Goal: Information Seeking & Learning: Learn about a topic

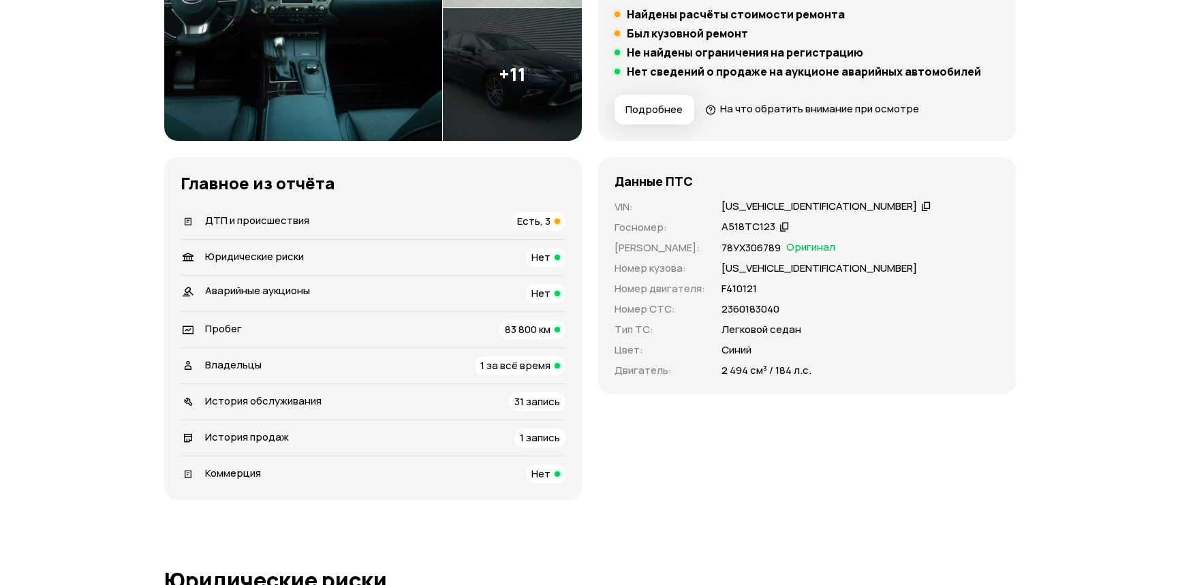
scroll to position [309, 0]
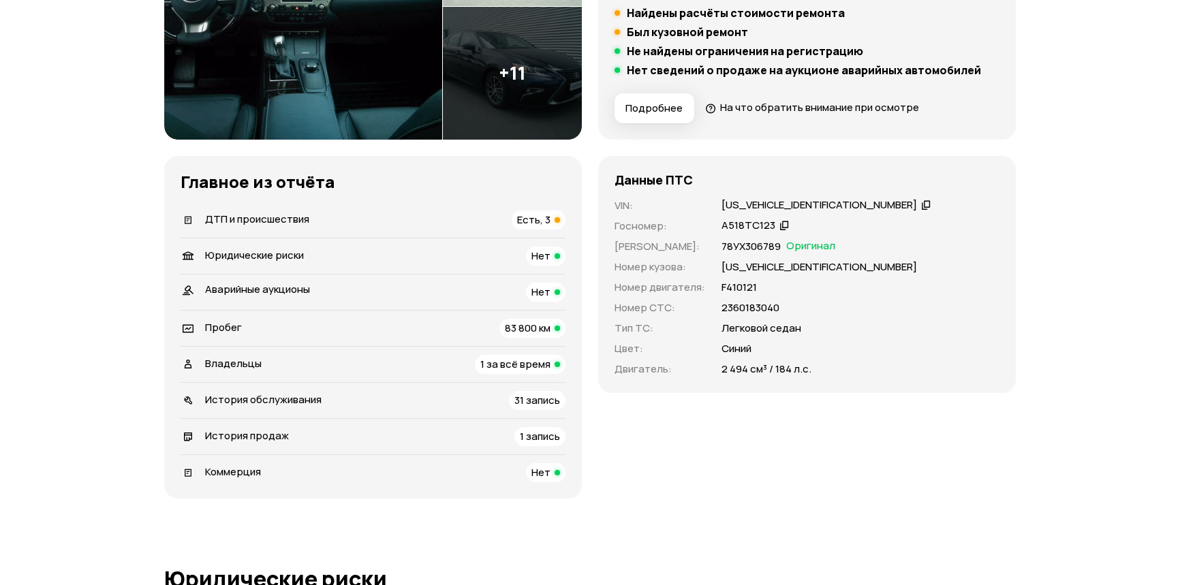
click at [469, 221] on div "ДТП и происшествия Есть, 3" at bounding box center [373, 220] width 385 height 19
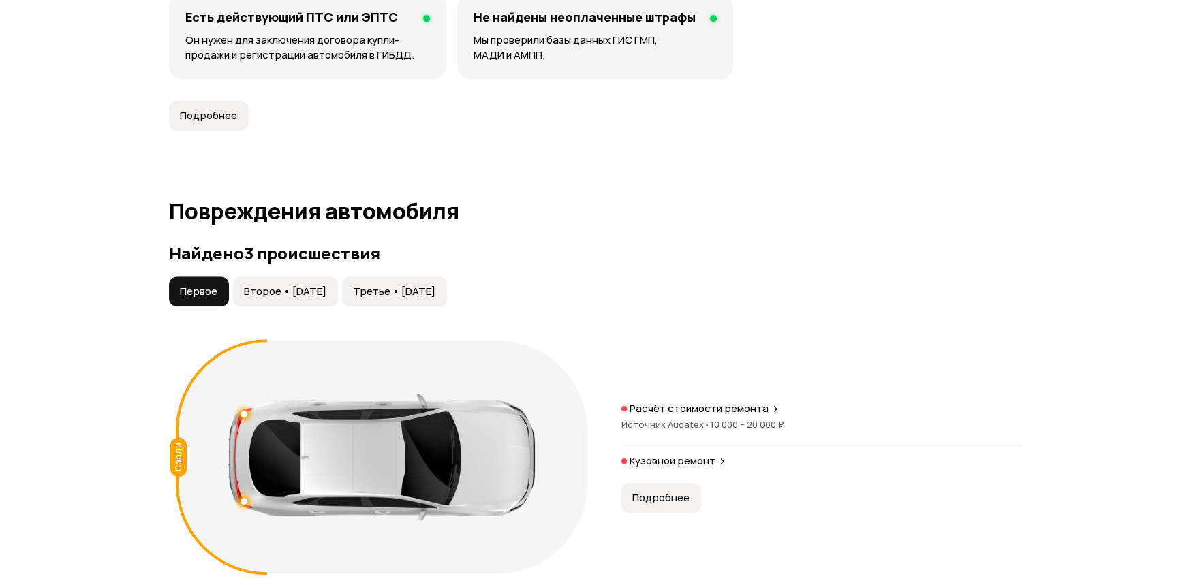
scroll to position [1410, 0]
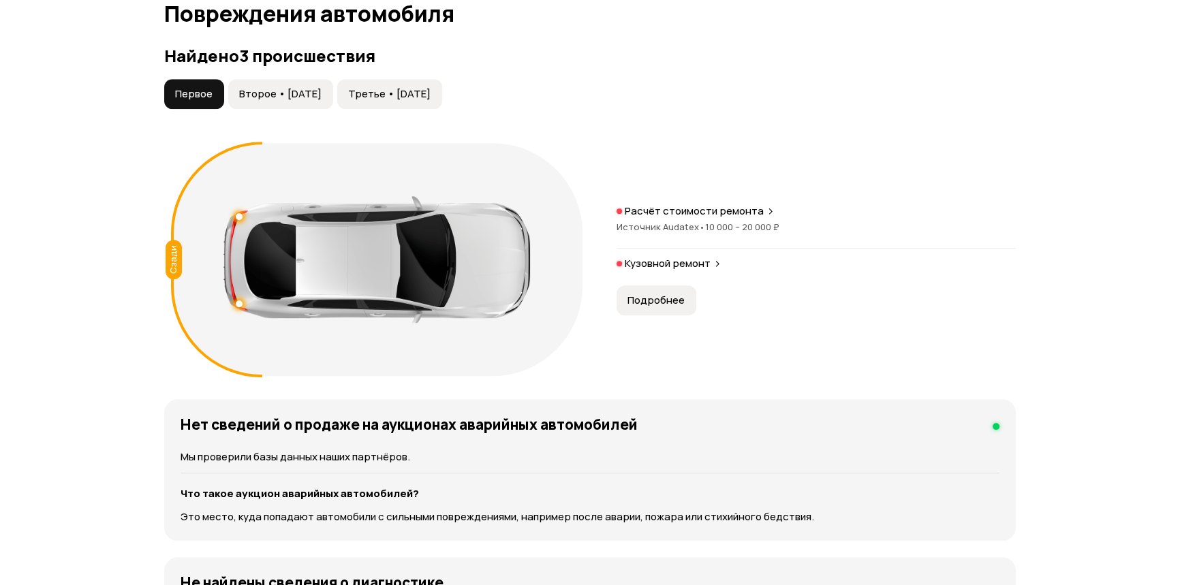
click at [322, 95] on span "Второе • [DATE]" at bounding box center [280, 94] width 82 height 14
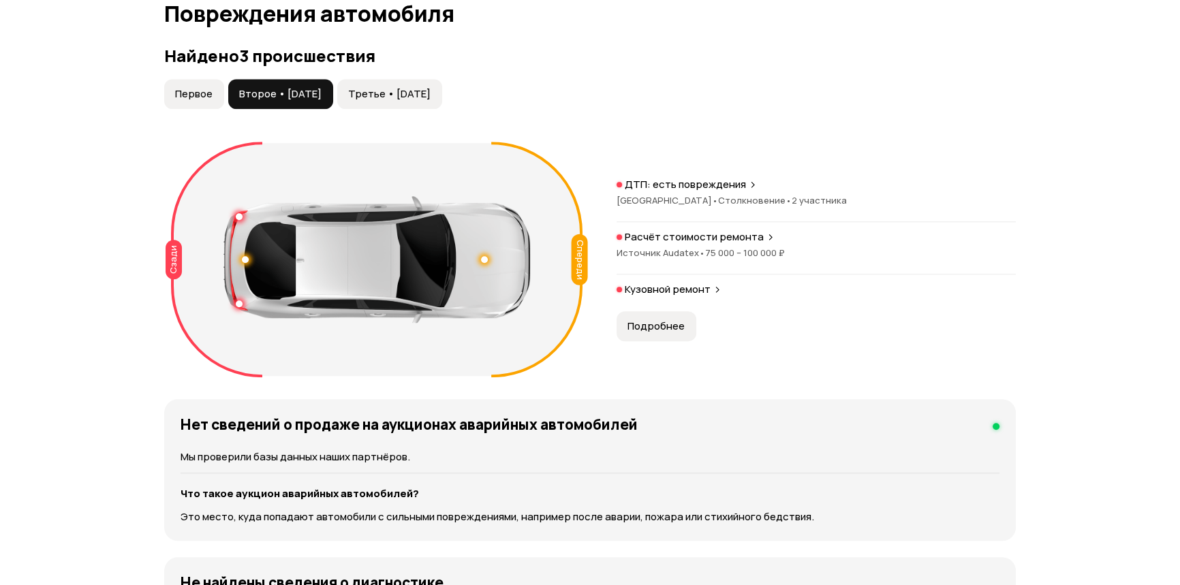
click at [484, 256] on div at bounding box center [484, 259] width 7 height 7
click at [738, 179] on p "ДТП: есть повреждения" at bounding box center [685, 185] width 121 height 14
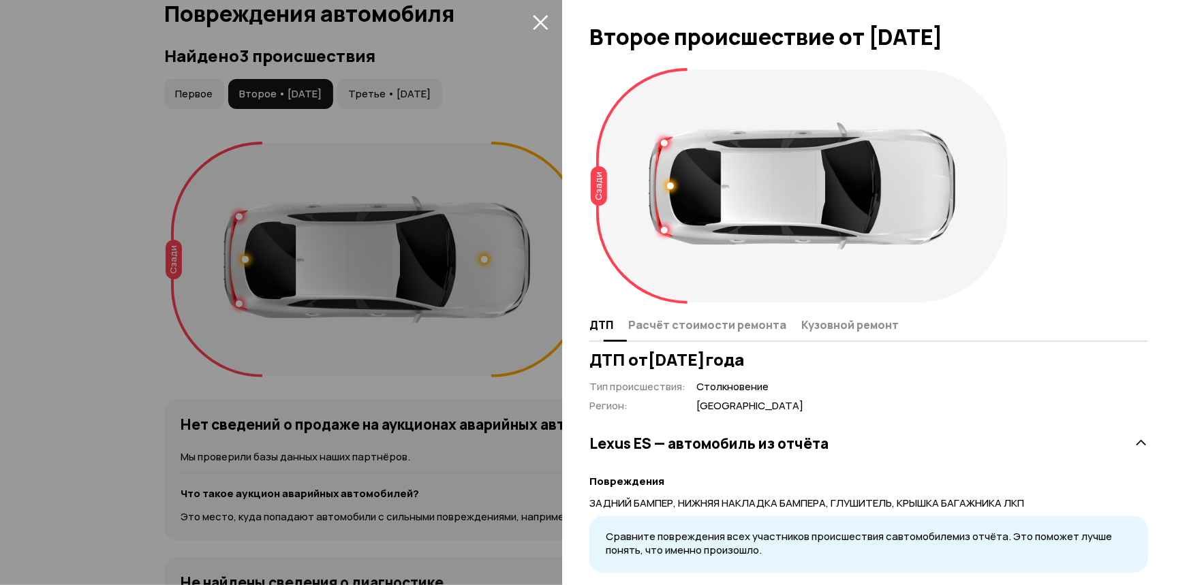
click at [692, 325] on span "Расчёт стоимости ремонта" at bounding box center [707, 325] width 158 height 14
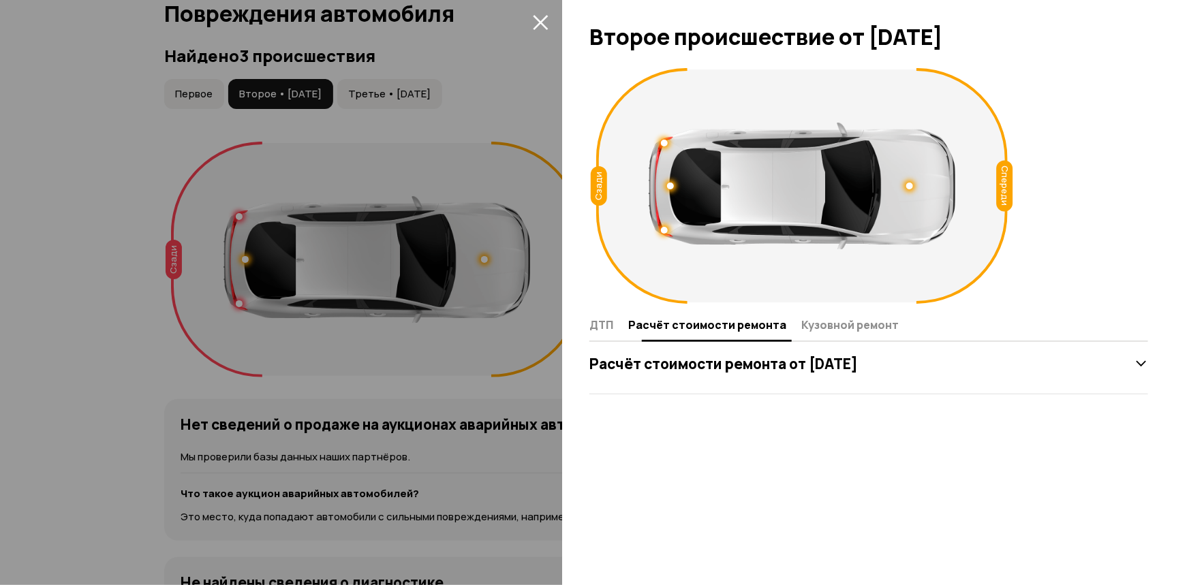
click at [844, 330] on span "Кузовной ремонт" at bounding box center [849, 325] width 97 height 14
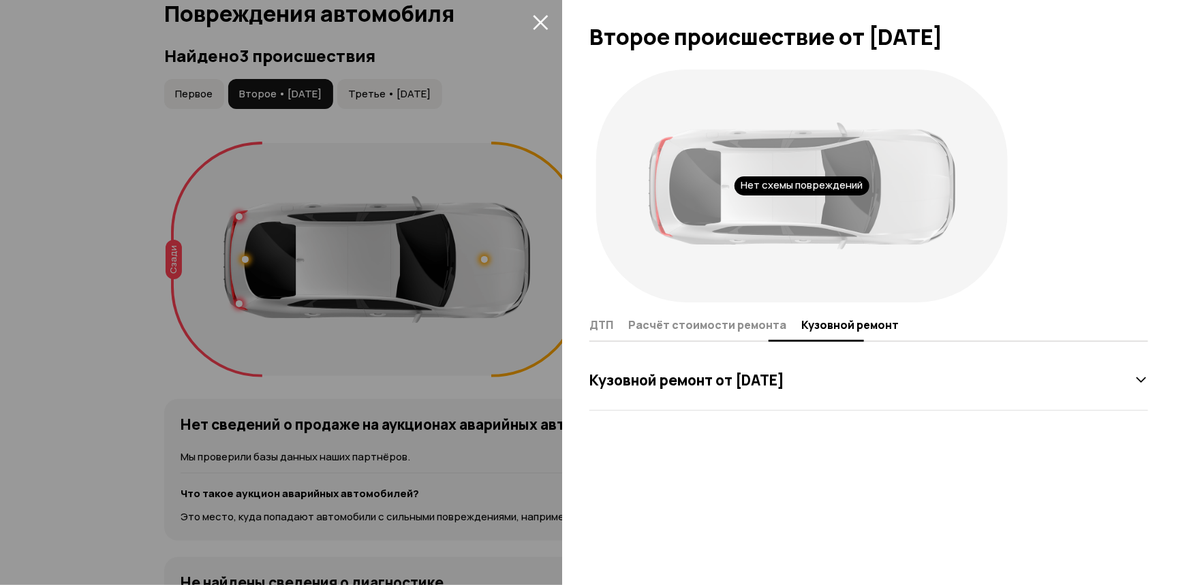
click at [593, 326] on span "ДТП" at bounding box center [601, 325] width 24 height 14
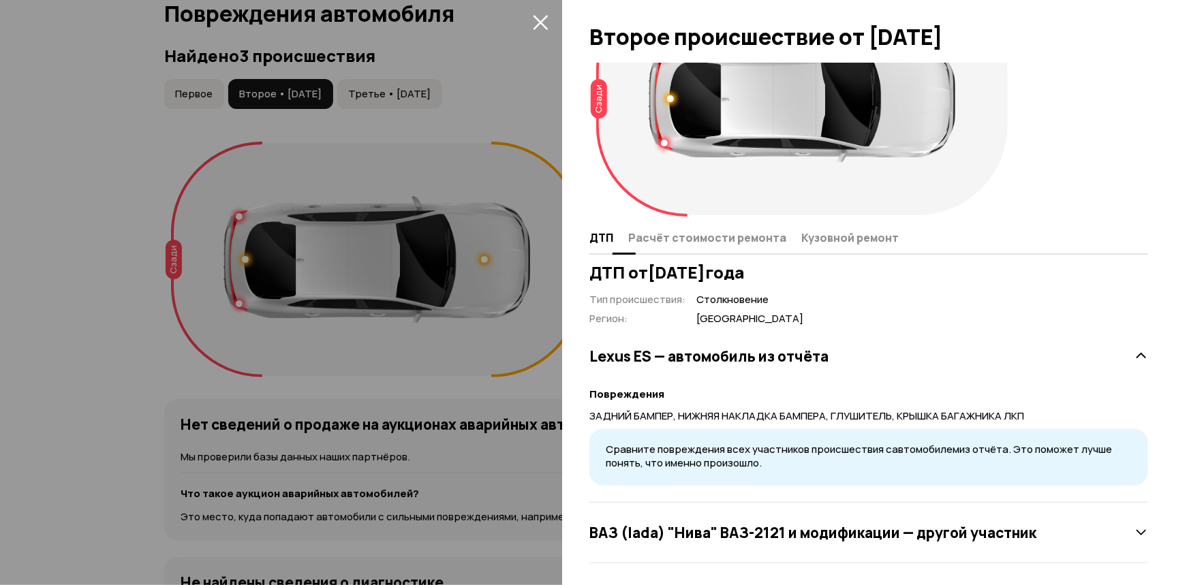
scroll to position [92, 0]
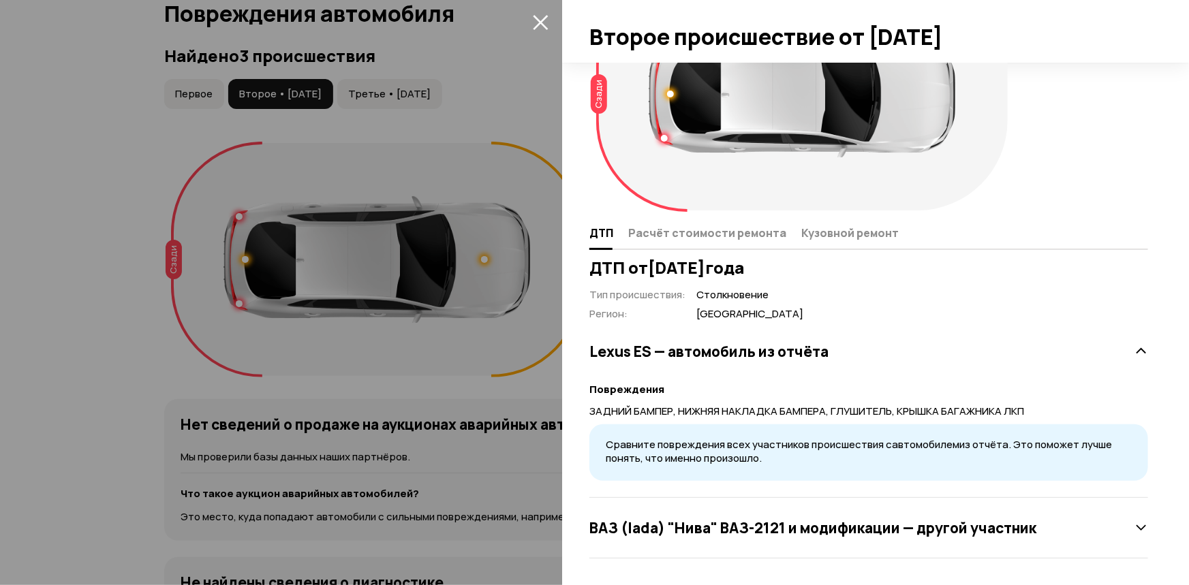
click at [1124, 525] on div "ВАЗ (lada) "Нива" ВАЗ-2121 и модификации — другой участник" at bounding box center [868, 527] width 559 height 27
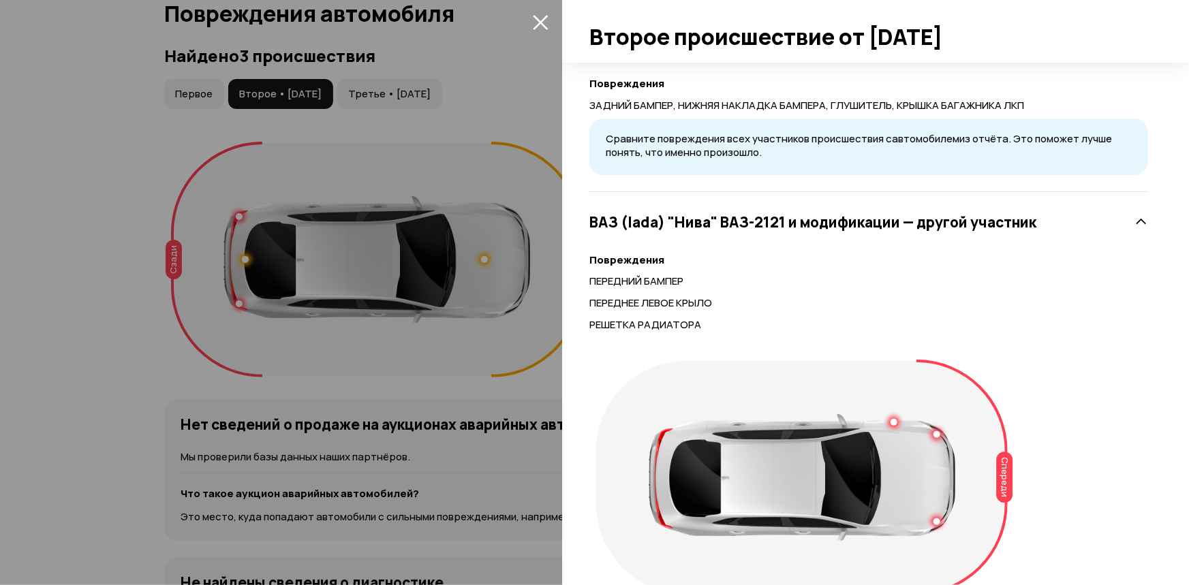
scroll to position [402, 0]
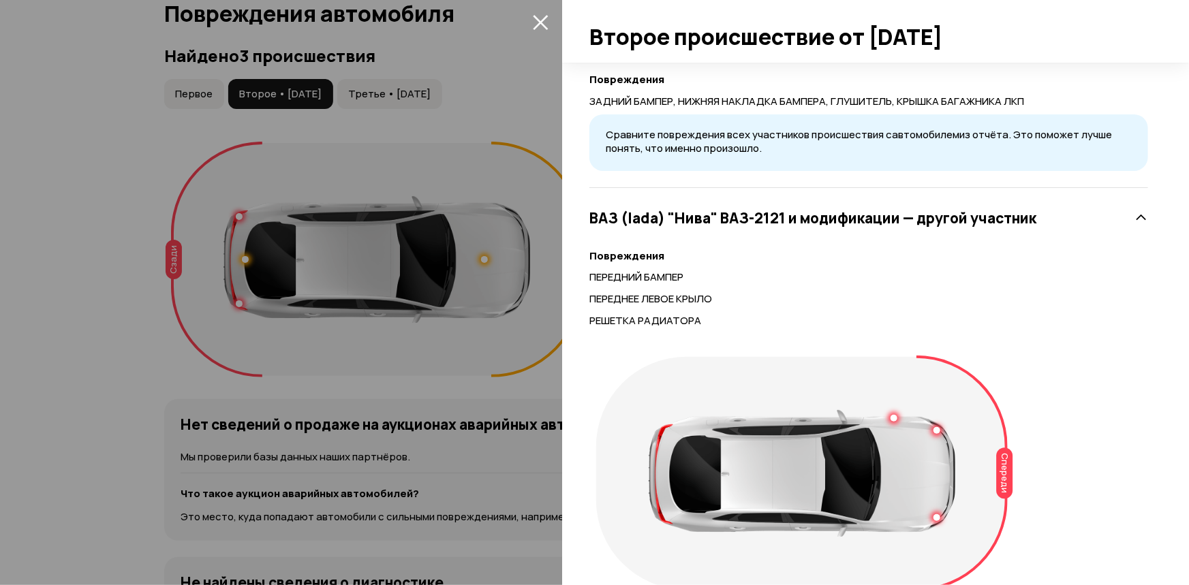
click at [480, 247] on div at bounding box center [594, 292] width 1189 height 585
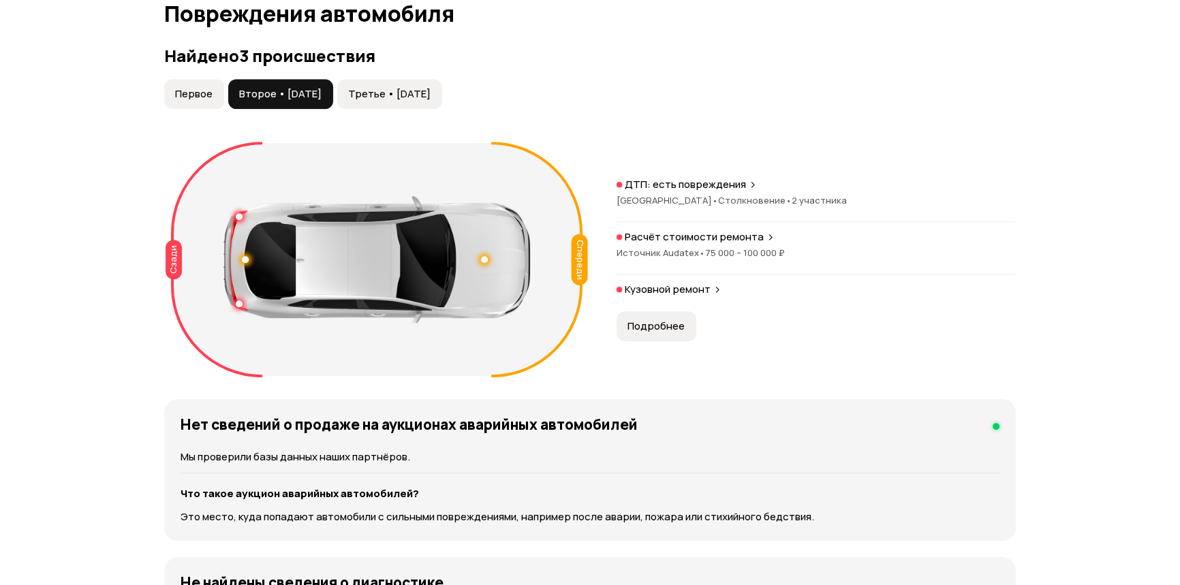
click at [767, 240] on icon at bounding box center [771, 237] width 8 height 11
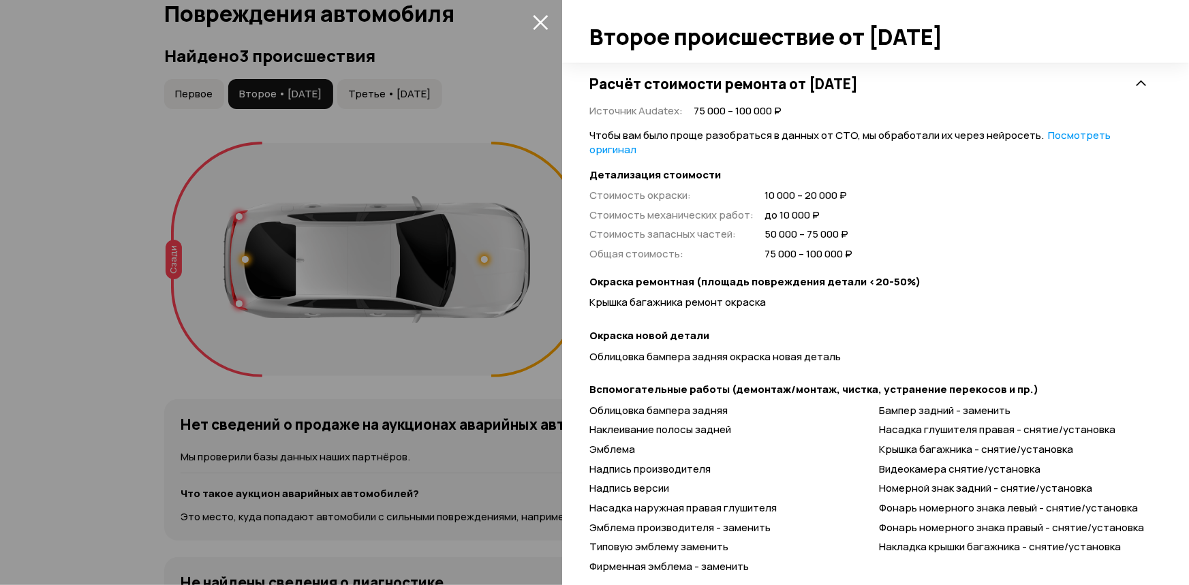
scroll to position [309, 0]
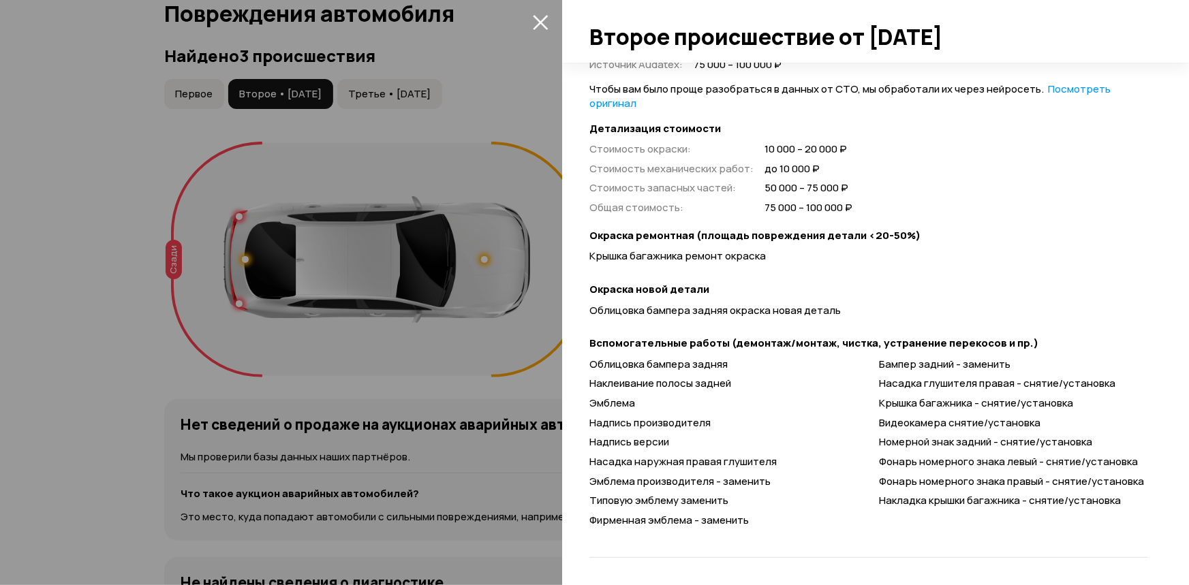
click at [443, 289] on div at bounding box center [594, 292] width 1189 height 585
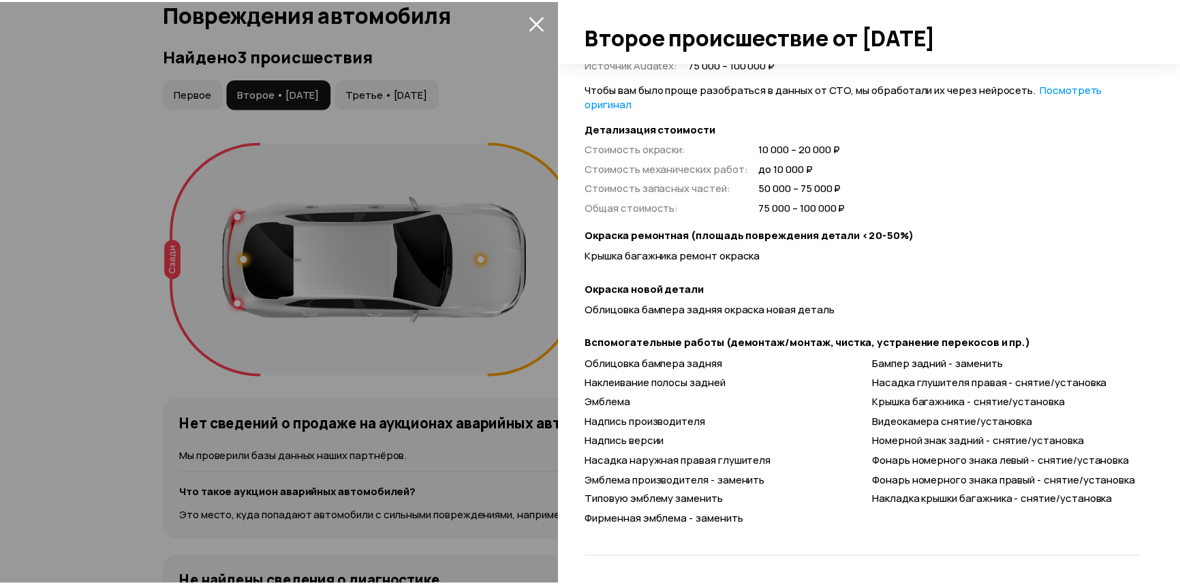
scroll to position [92, 0]
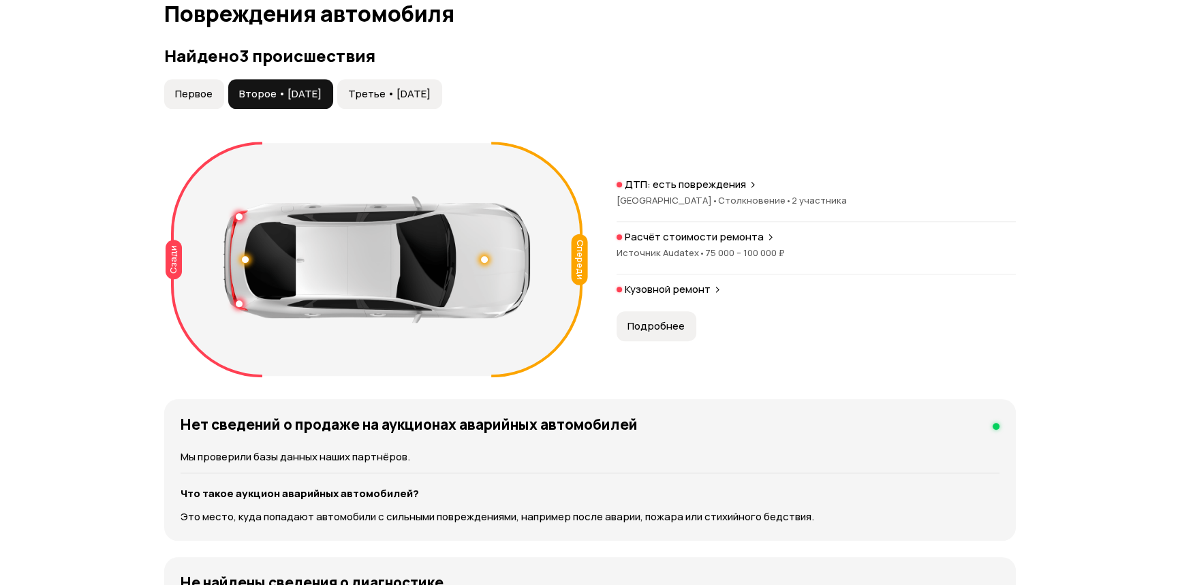
click at [427, 105] on button "Третье • [DATE]" at bounding box center [389, 94] width 105 height 30
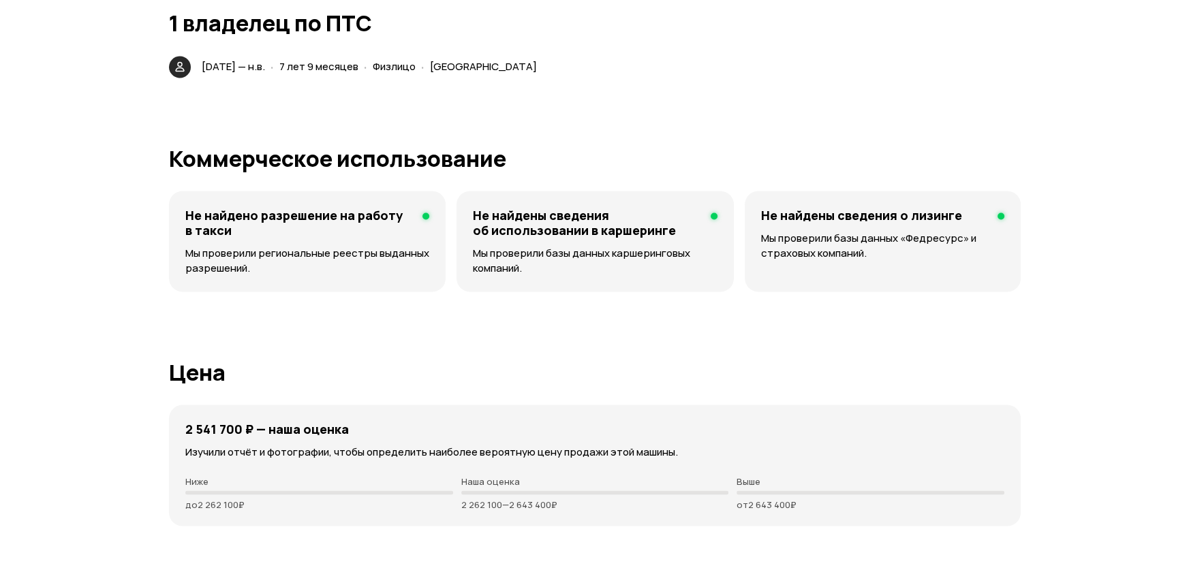
scroll to position [2897, 0]
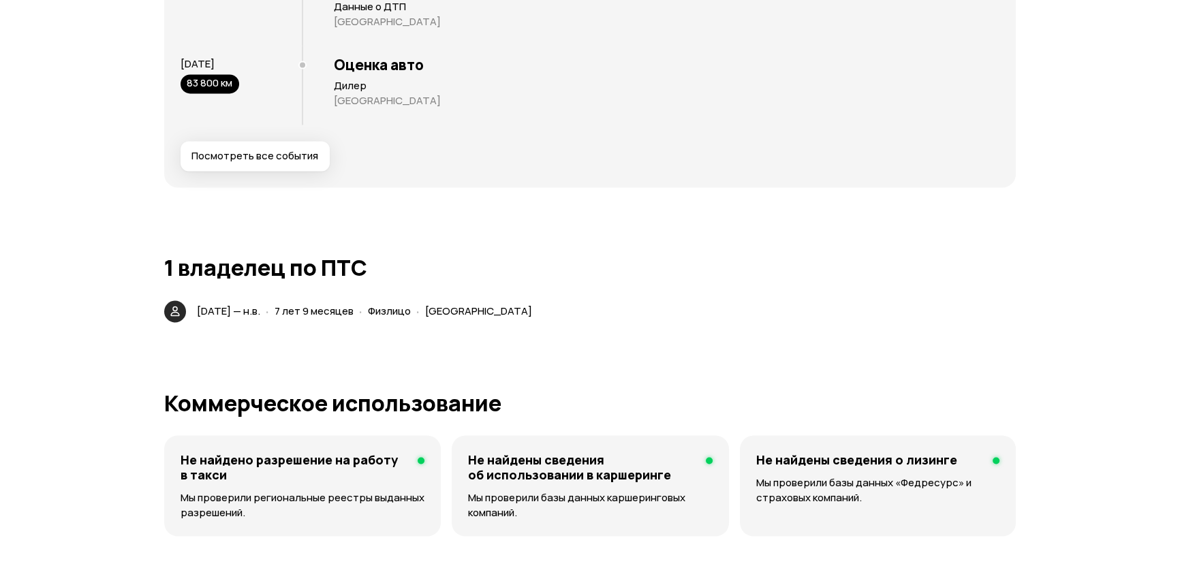
click at [250, 166] on button "Посмотреть все события" at bounding box center [255, 156] width 149 height 30
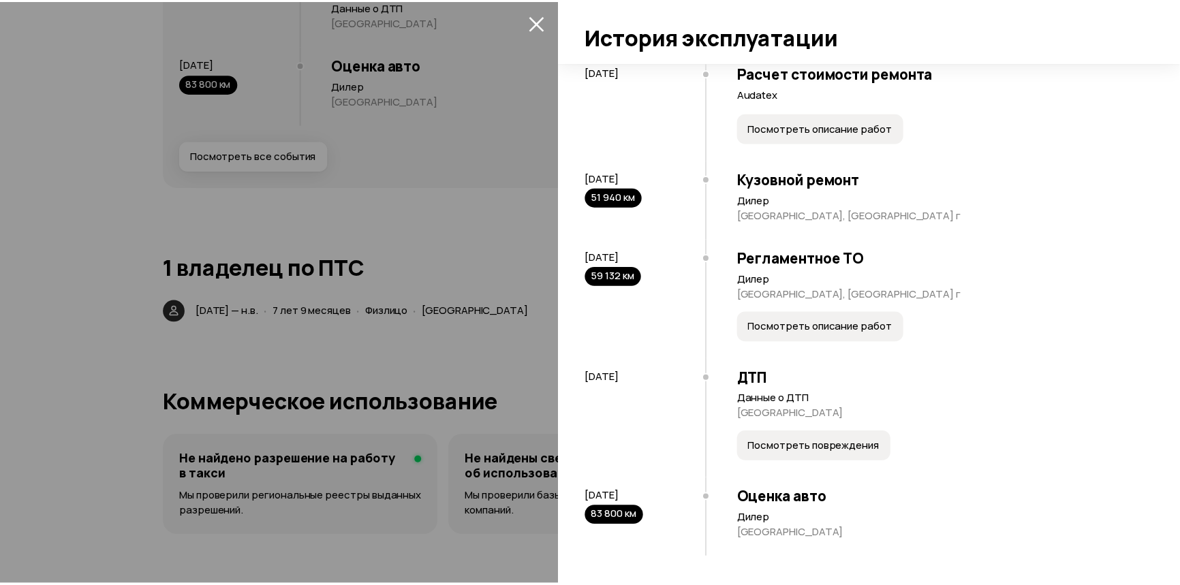
scroll to position [3039, 0]
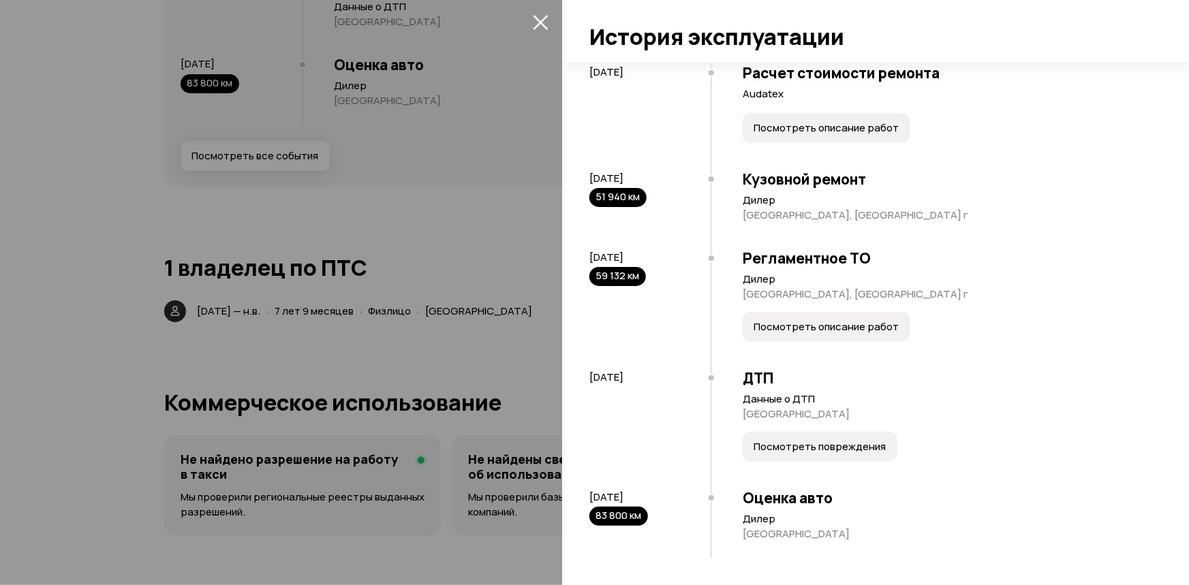
click at [446, 156] on div at bounding box center [594, 292] width 1189 height 585
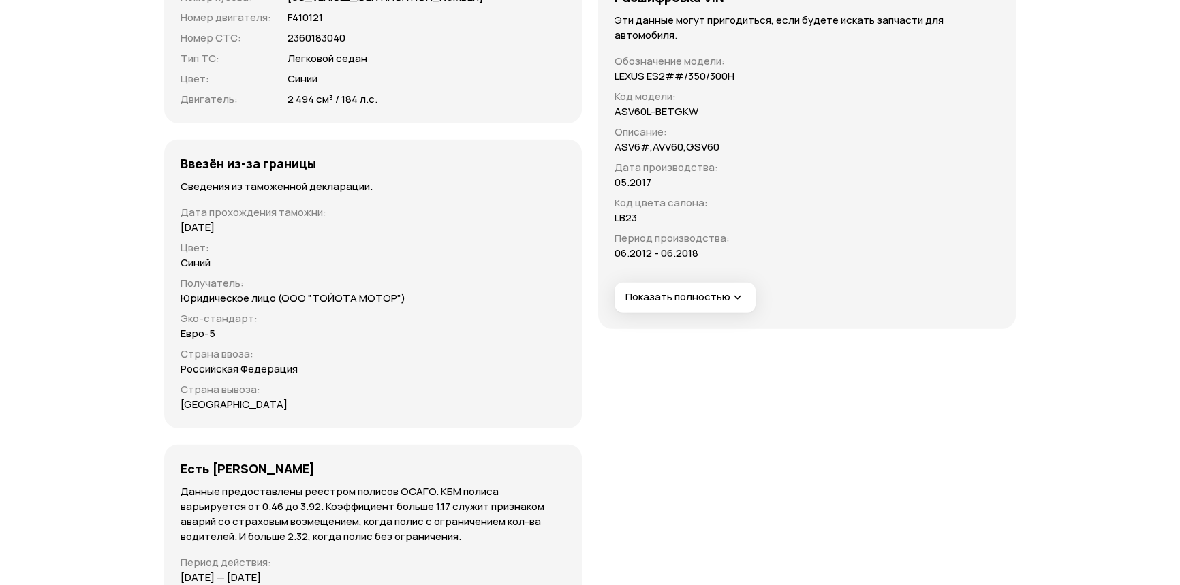
scroll to position [4260, 0]
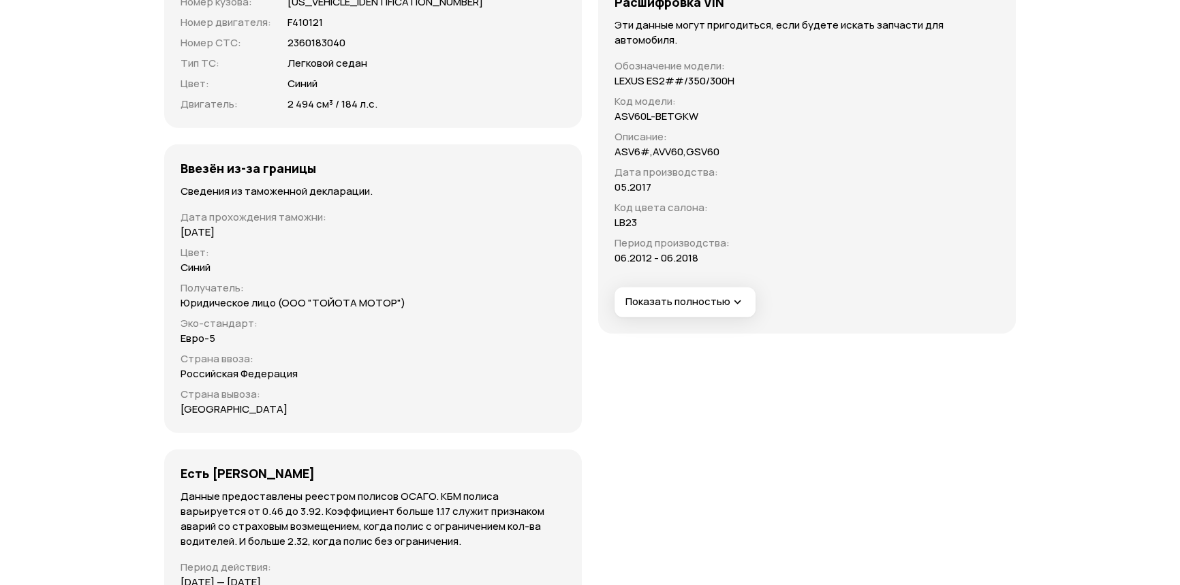
click at [725, 289] on button "Показать полностью" at bounding box center [685, 303] width 141 height 30
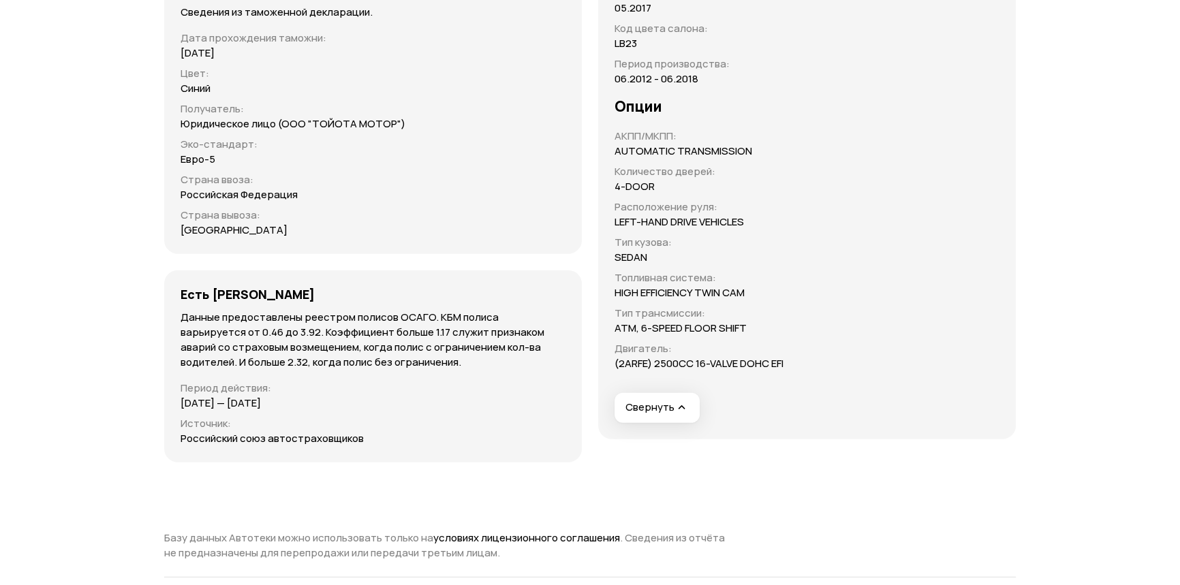
scroll to position [4446, 0]
